Goal: Find specific fact

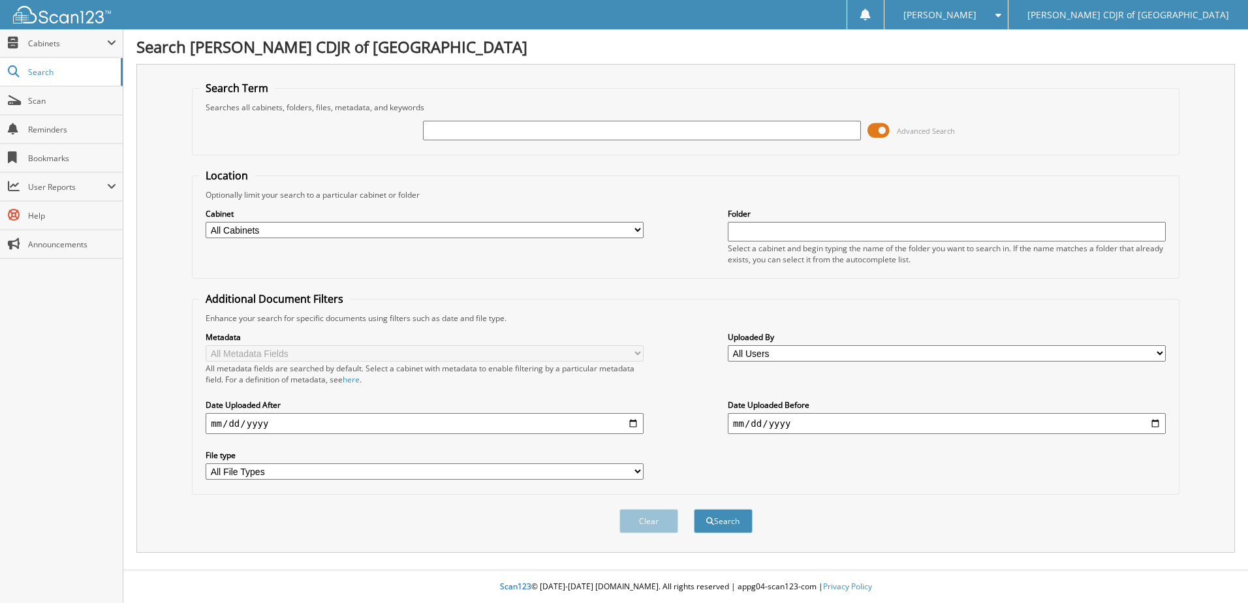
click at [638, 126] on input "text" at bounding box center [642, 131] width 438 height 20
type input "541675"
click at [694, 509] on button "Search" at bounding box center [723, 521] width 59 height 24
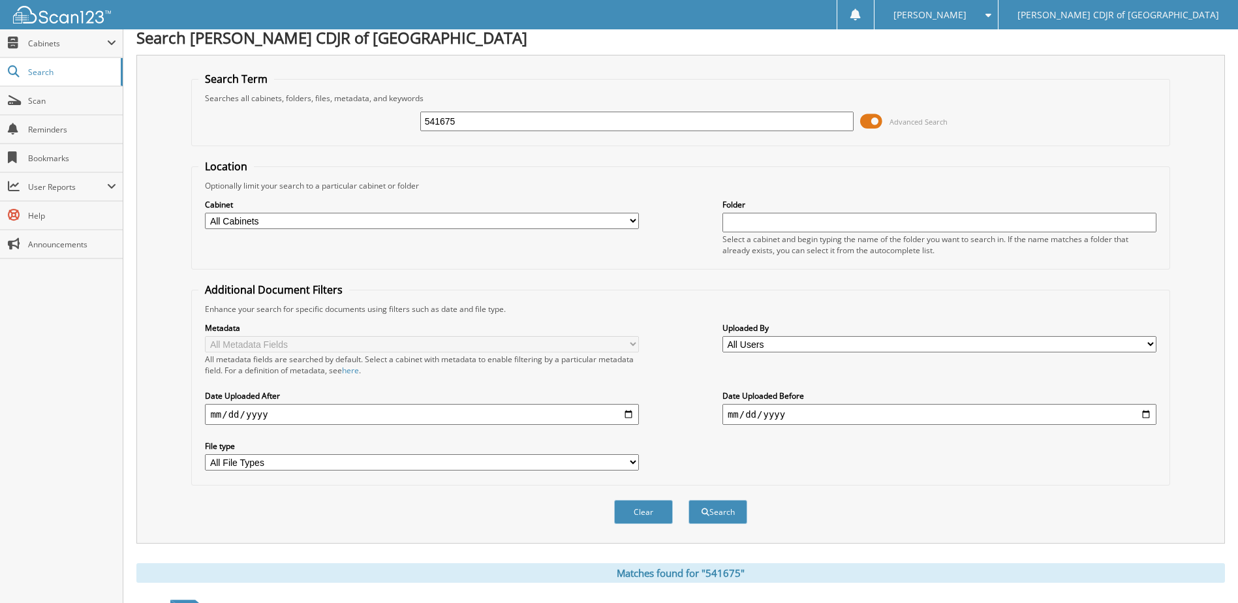
scroll to position [178, 0]
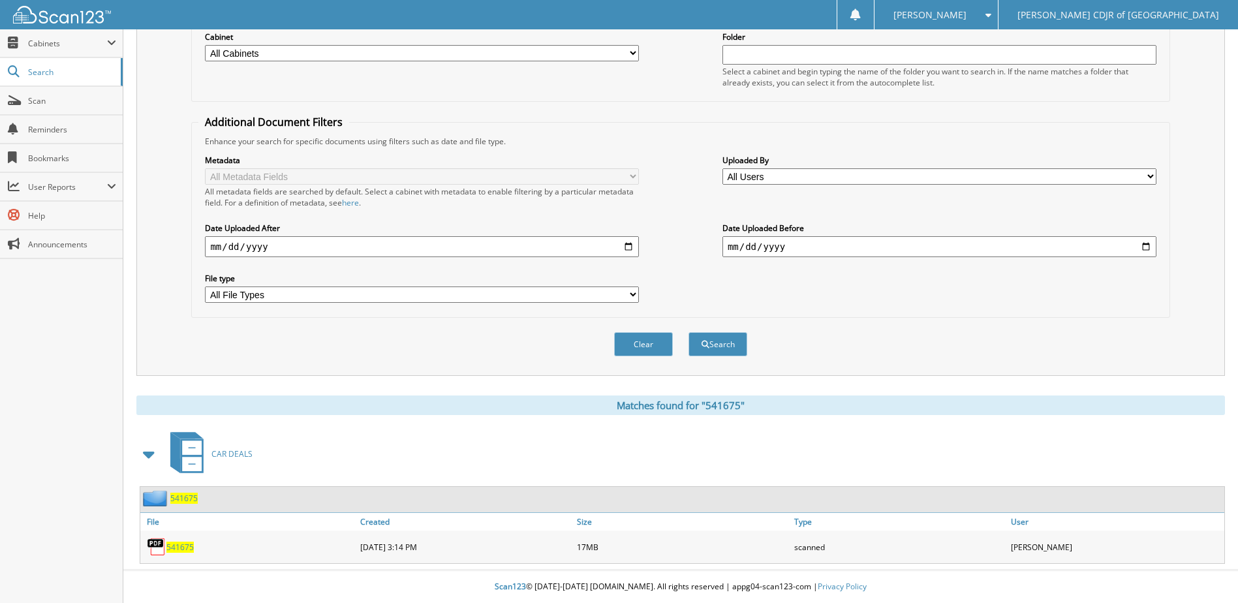
click at [184, 499] on span "541675" at bounding box center [183, 498] width 27 height 11
